Goal: Find specific page/section: Find specific page/section

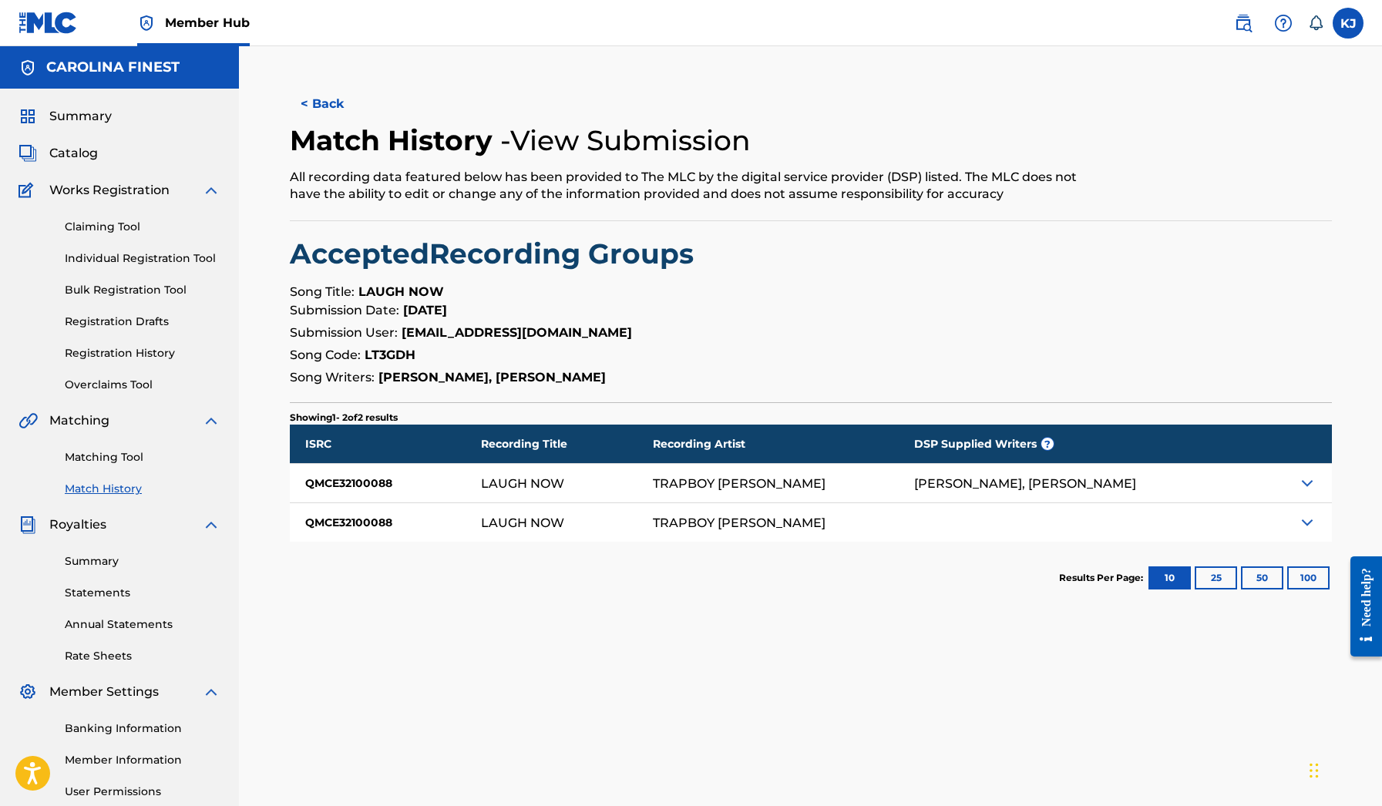
click at [88, 106] on div "Summary Catalog Works Registration Claiming Tool Individual Registration Tool B…" at bounding box center [119, 485] width 239 height 793
click at [85, 116] on span "Summary" at bounding box center [80, 116] width 62 height 18
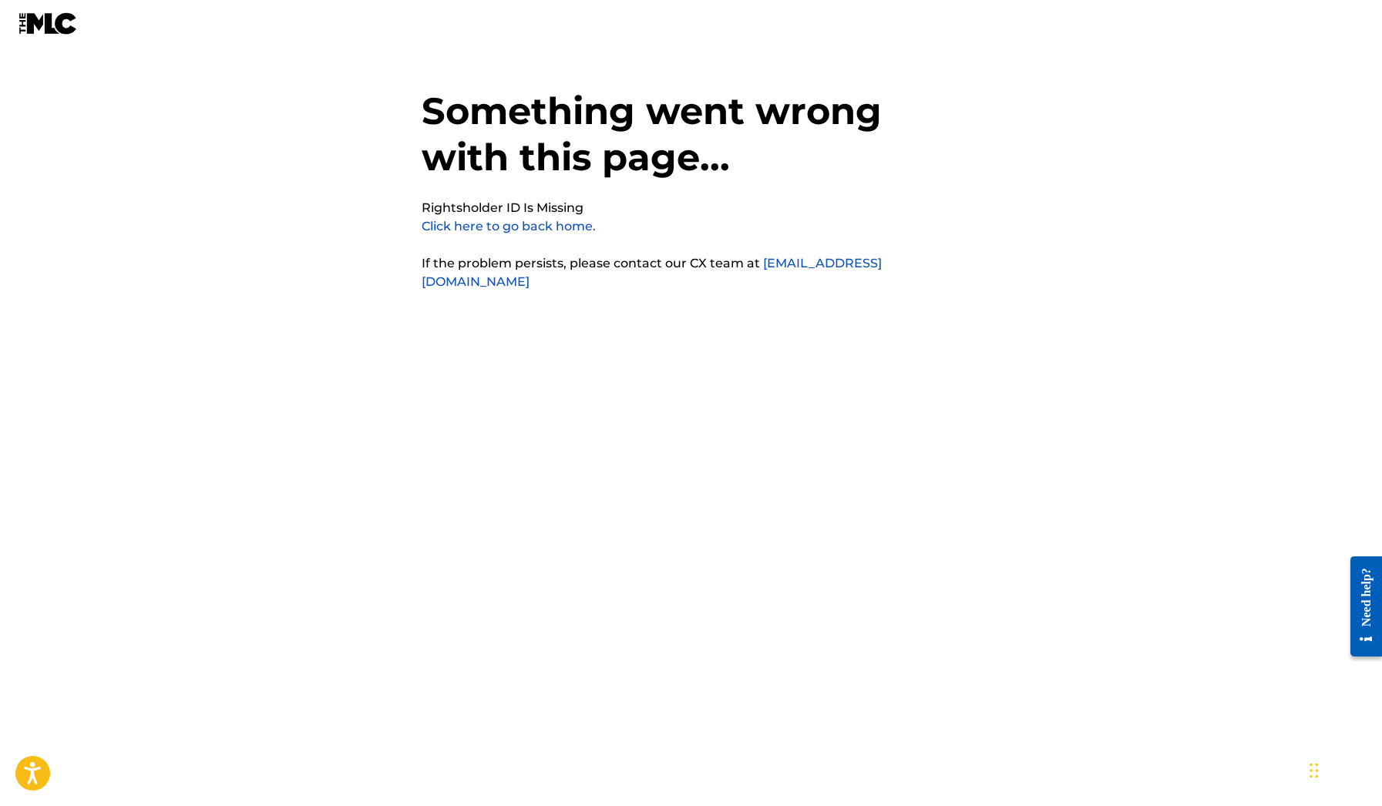
click at [564, 227] on link "Click here to go back home." at bounding box center [509, 226] width 174 height 15
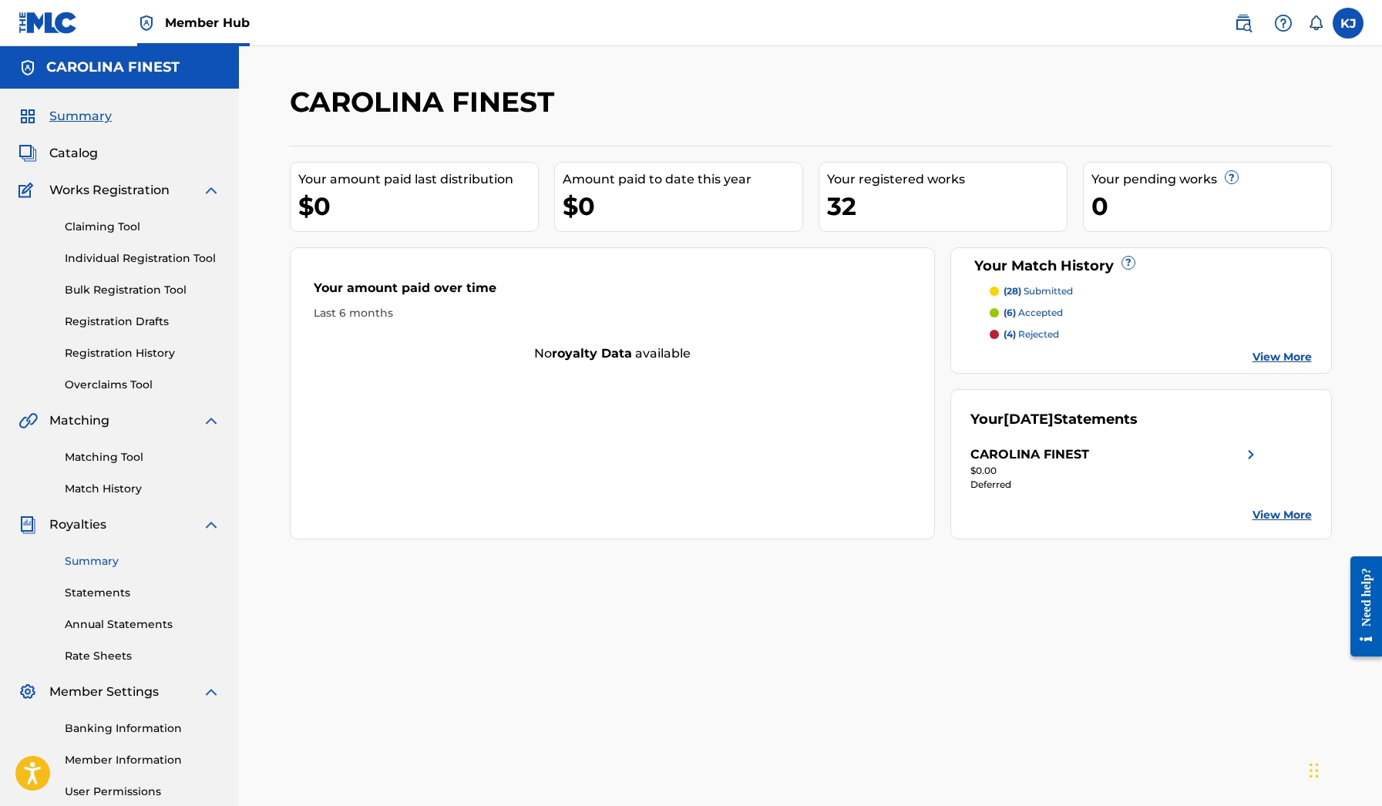
click at [92, 556] on link "Summary" at bounding box center [143, 561] width 156 height 16
